Goal: Task Accomplishment & Management: Use online tool/utility

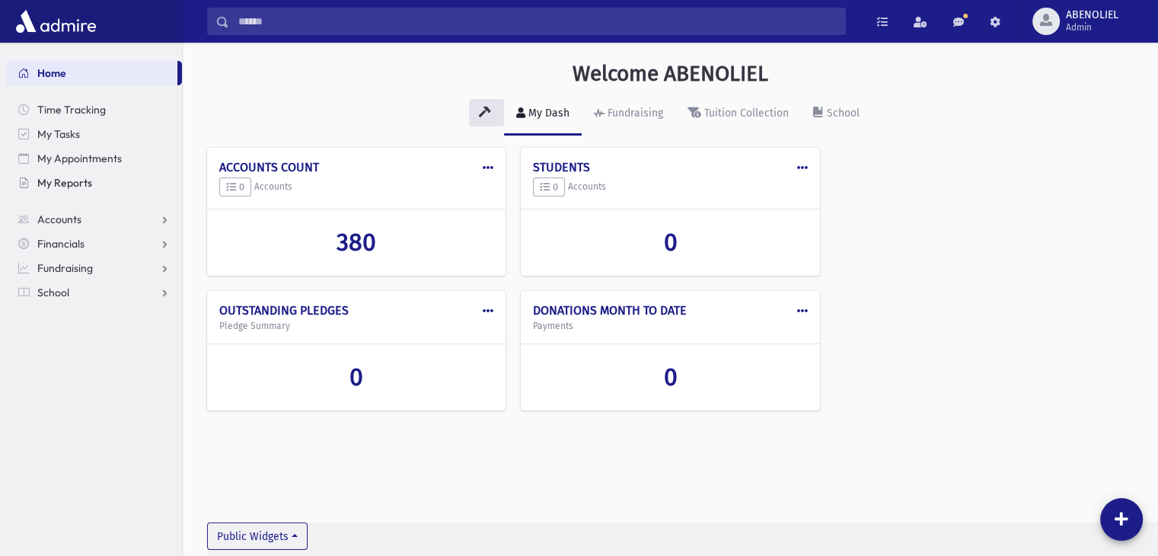
click at [60, 184] on span "My Reports" at bounding box center [64, 183] width 55 height 14
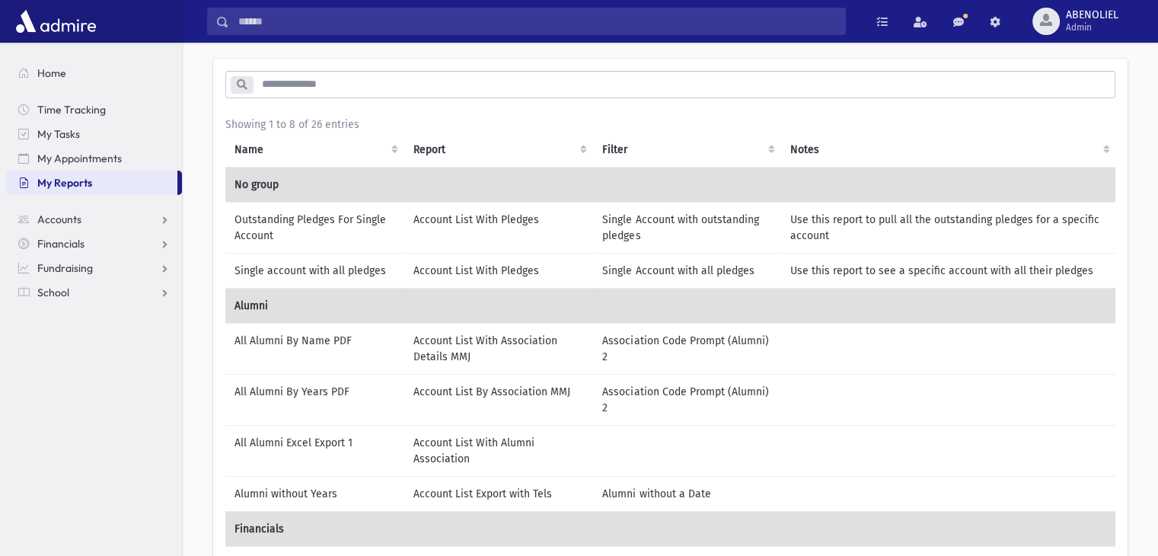
scroll to position [311, 0]
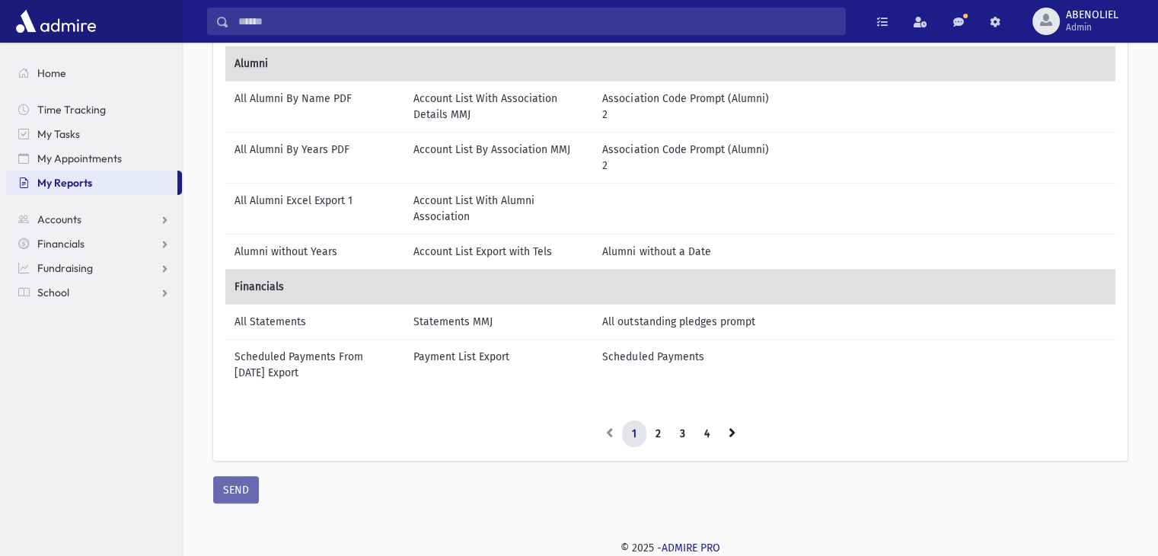
click at [658, 411] on div "Showing 1 to 8 of 26 entries Name Report Filter Notes No group Alumni Financial…" at bounding box center [670, 160] width 890 height 573
click at [685, 425] on link "3" at bounding box center [682, 435] width 25 height 27
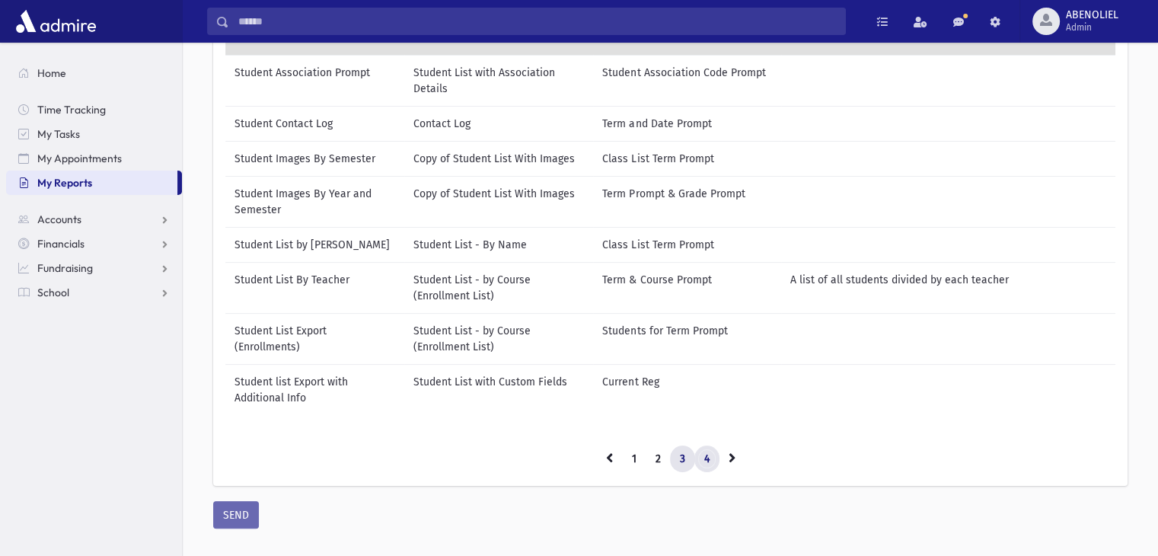
click at [701, 469] on link "4" at bounding box center [706, 458] width 25 height 27
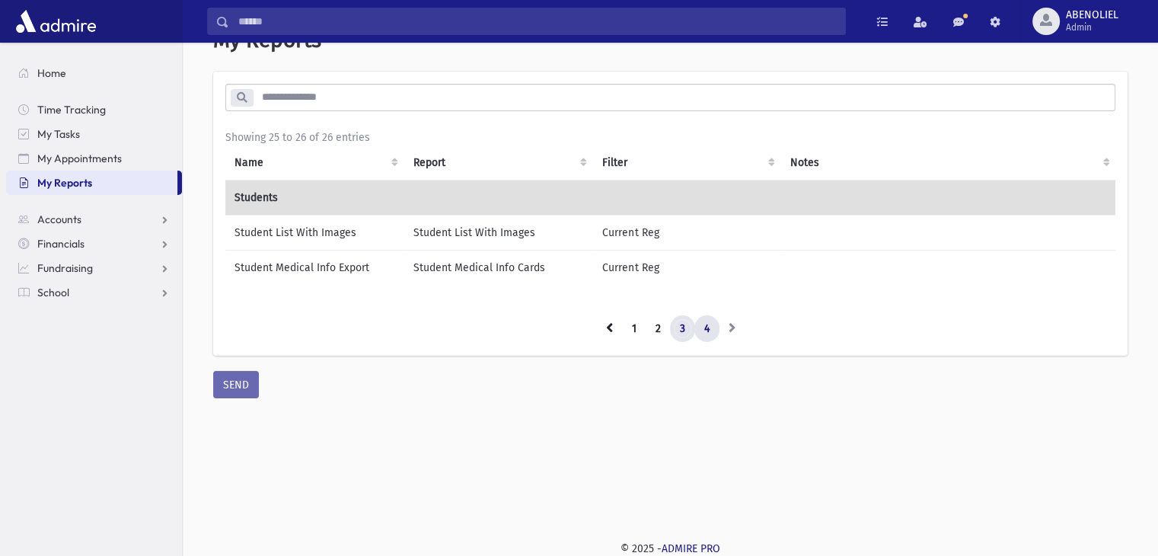
click at [672, 337] on link "3" at bounding box center [682, 328] width 25 height 27
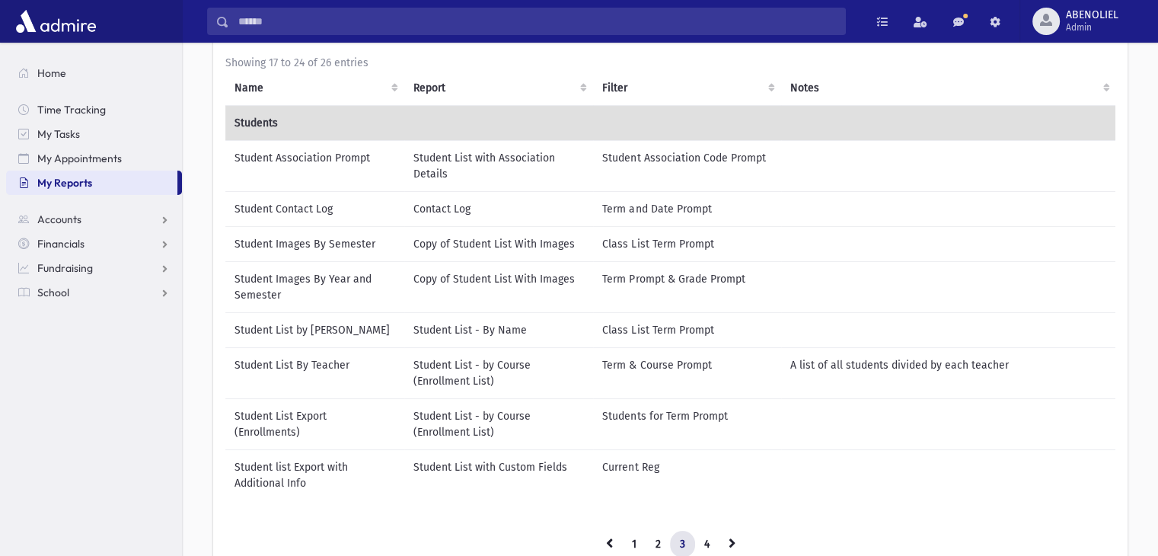
scroll to position [116, 0]
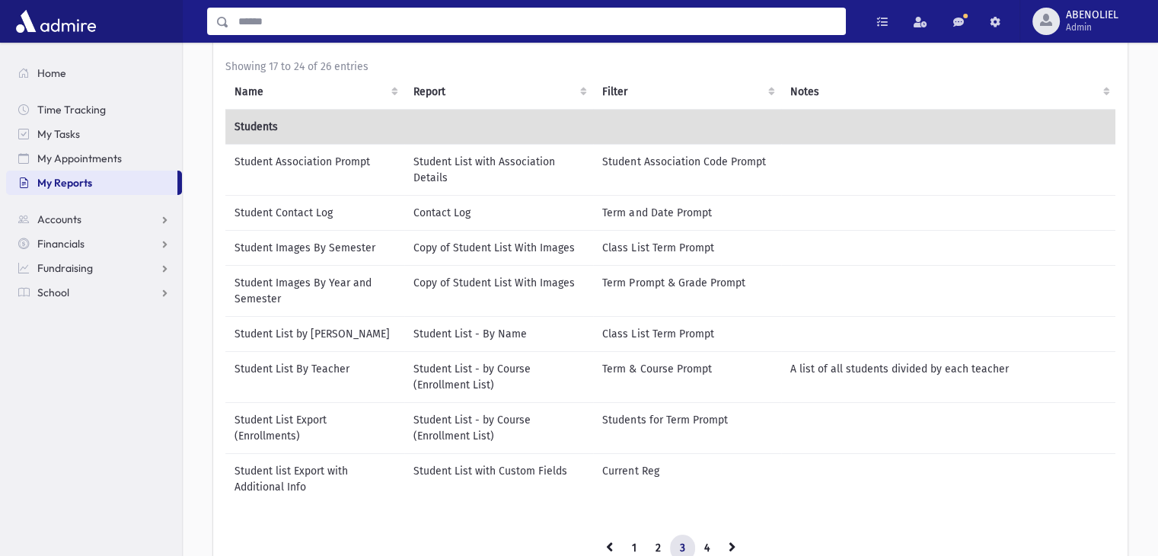
click at [531, 14] on input "Search" at bounding box center [537, 21] width 616 height 27
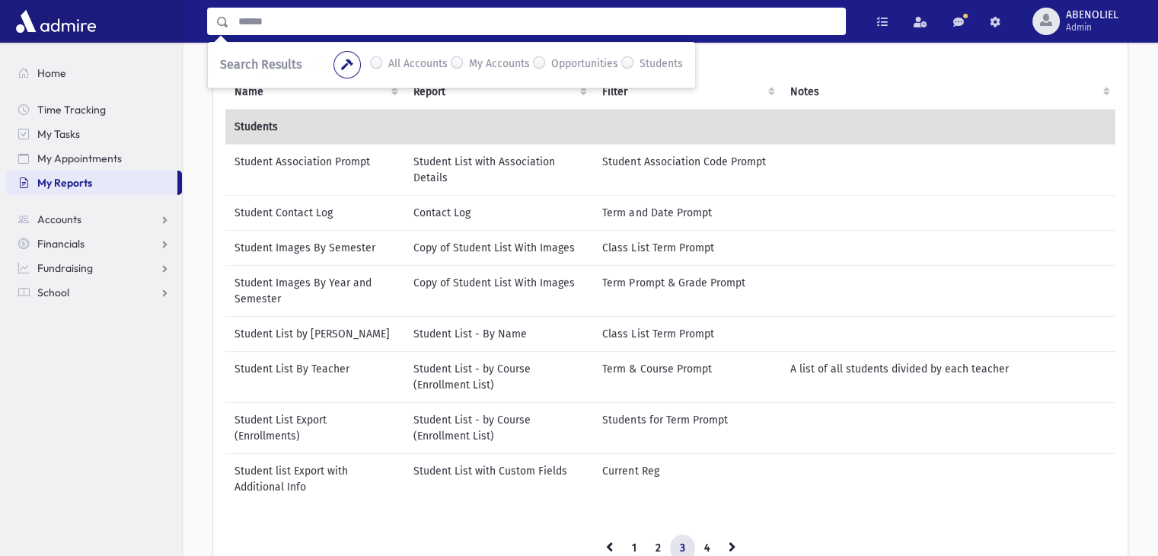
click at [327, 21] on input "Search" at bounding box center [537, 21] width 616 height 27
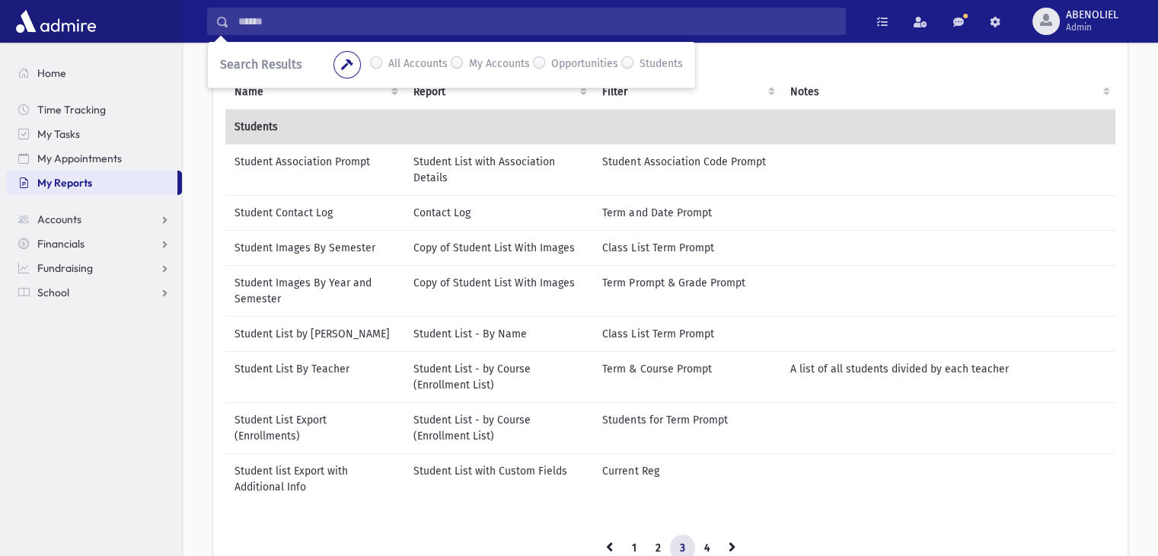
click at [276, 473] on td "Student list Export with Additional Info" at bounding box center [314, 478] width 179 height 51
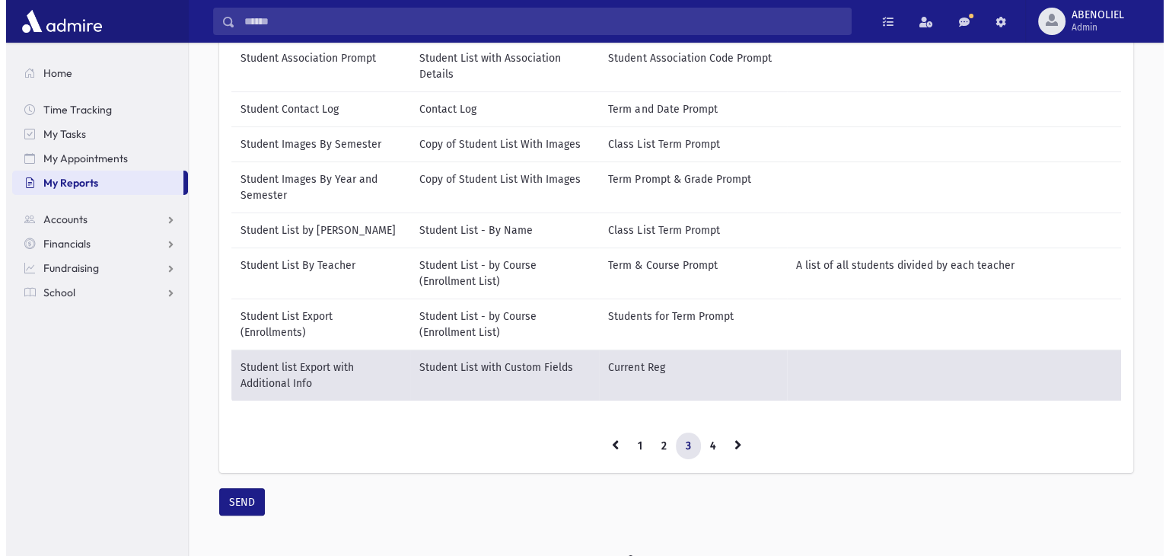
scroll to position [228, 0]
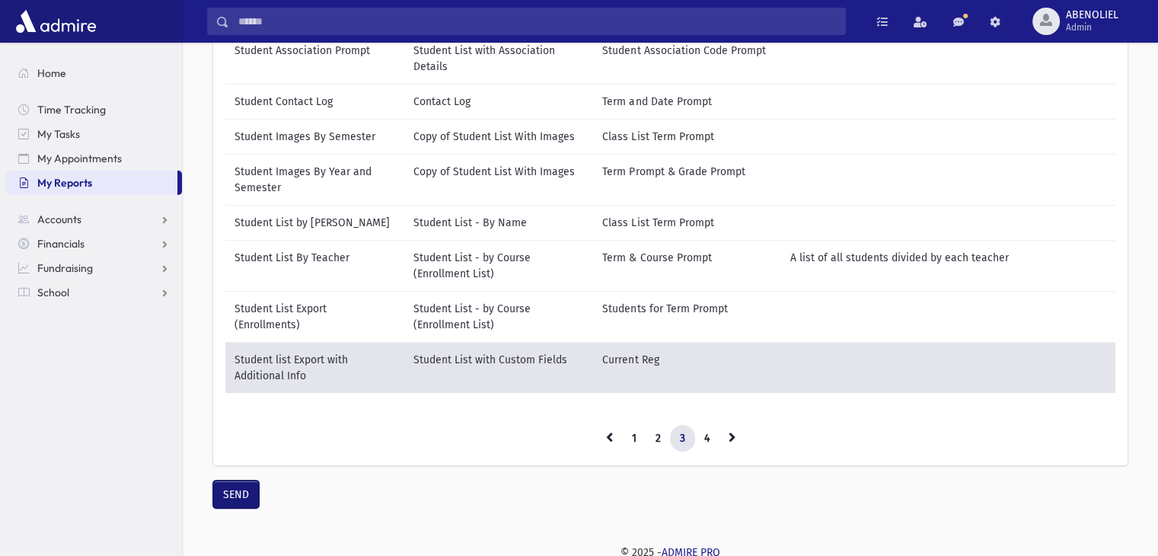
click at [228, 508] on button "SEND" at bounding box center [236, 493] width 46 height 27
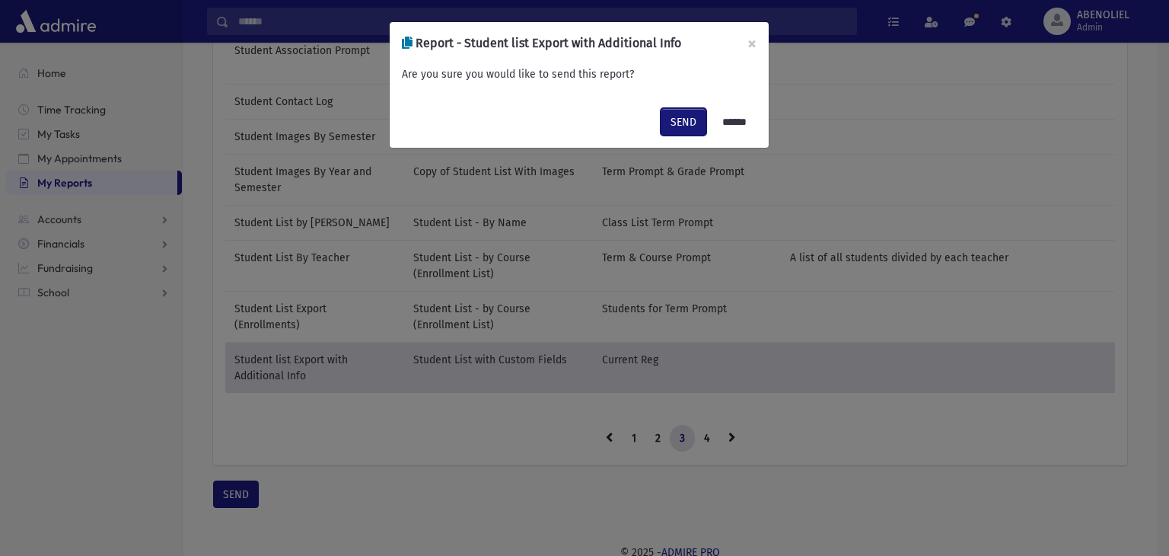
click at [676, 122] on button "SEND" at bounding box center [684, 121] width 46 height 27
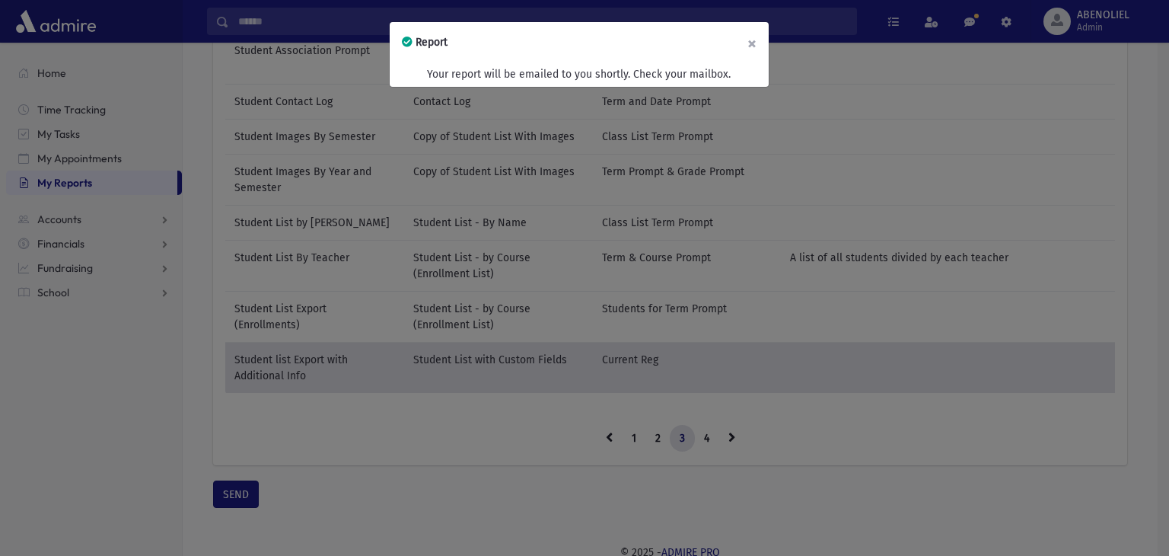
click at [748, 43] on button "×" at bounding box center [751, 43] width 33 height 43
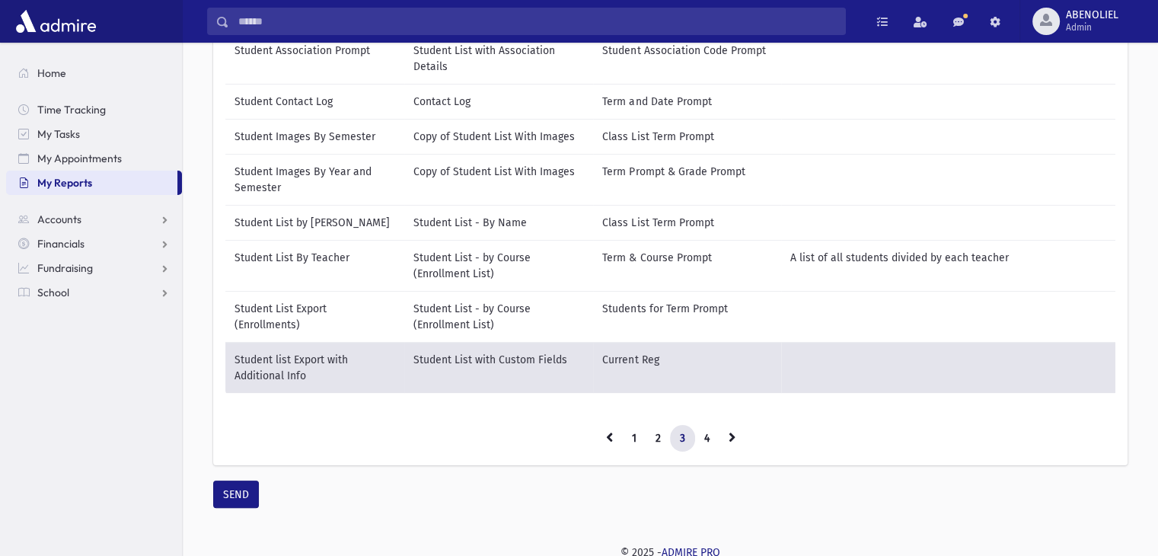
click at [508, 359] on td "Student List with Custom Fields" at bounding box center [499, 368] width 190 height 52
click at [231, 483] on button "SEND" at bounding box center [236, 493] width 46 height 27
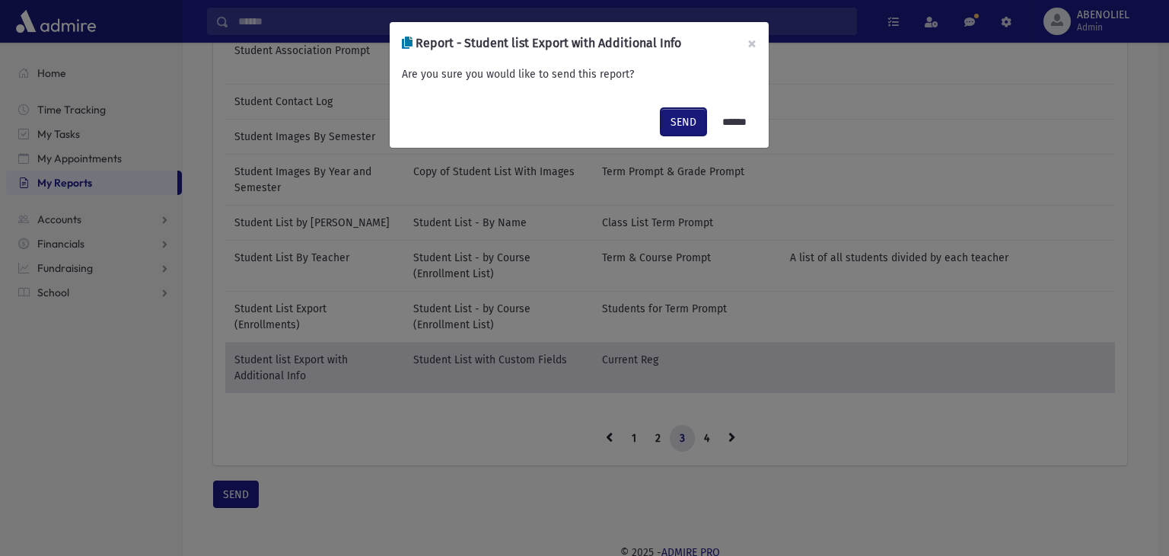
click at [668, 120] on button "SEND" at bounding box center [684, 121] width 46 height 27
